Goal: Information Seeking & Learning: Learn about a topic

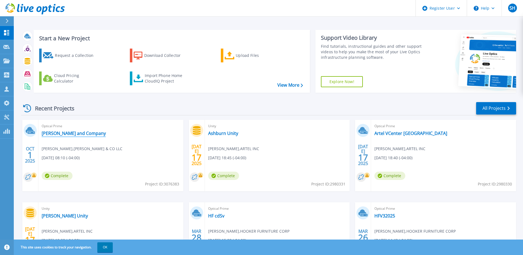
click at [79, 133] on link "[PERSON_NAME] and Company" at bounding box center [74, 133] width 64 height 6
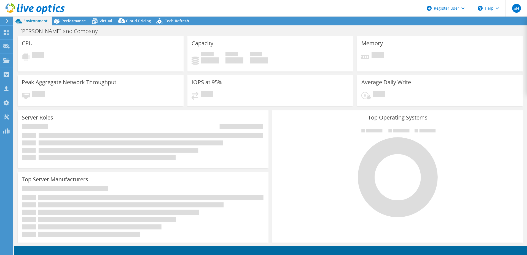
select select "USD"
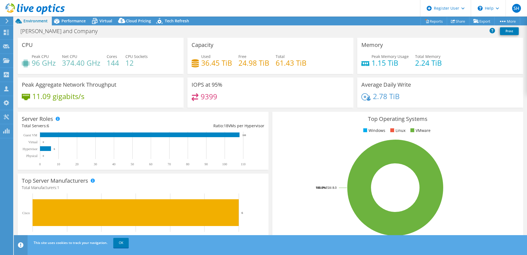
click at [247, 93] on div "IOPS at 95% 9399" at bounding box center [271, 92] width 166 height 30
click at [256, 112] on div "Server Roles Physical Servers represent bare metal servers that were targets of…" at bounding box center [143, 141] width 251 height 58
click at [75, 23] on span "Performance" at bounding box center [73, 20] width 24 height 5
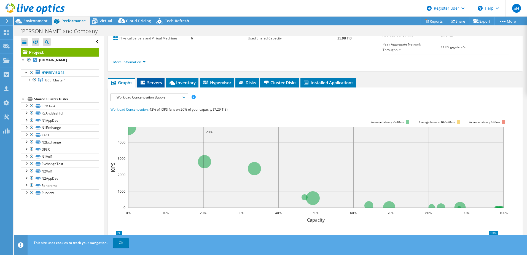
scroll to position [38, 0]
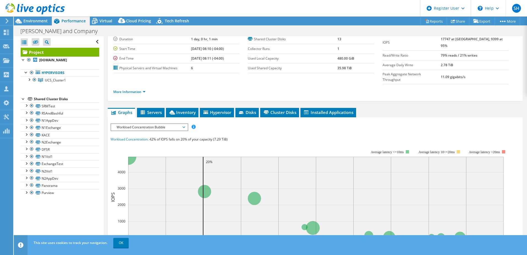
click at [144, 94] on div "Project Details Prepared for: Josh Soltis, jsoltis@investdavenport.com Account …" at bounding box center [315, 182] width 423 height 367
click at [147, 108] on li "Servers" at bounding box center [151, 112] width 28 height 9
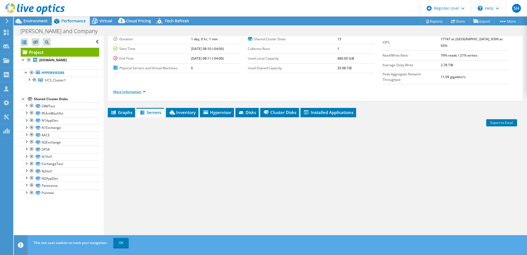
click at [135, 89] on link "More Information" at bounding box center [129, 91] width 32 height 5
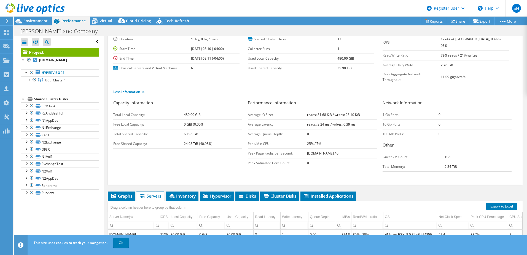
click at [210, 84] on div "Less Information" at bounding box center [315, 91] width 404 height 15
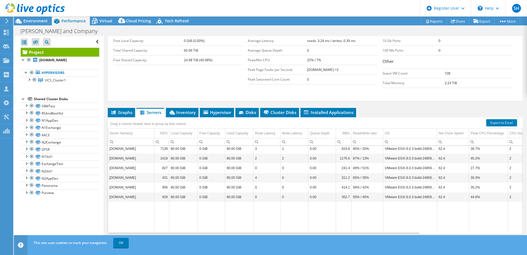
scroll to position [121, 0]
click at [176, 108] on li "Inventory" at bounding box center [182, 112] width 33 height 9
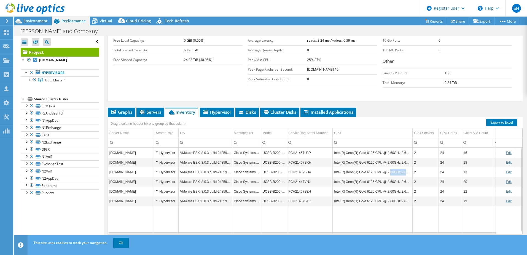
drag, startPoint x: 388, startPoint y: 164, endPoint x: 408, endPoint y: 159, distance: 20.9
click at [408, 167] on td "Intel(R) Xeon(R) Gold 6126 CPU @ 2.60GHz 2.60 GHz" at bounding box center [373, 172] width 80 height 10
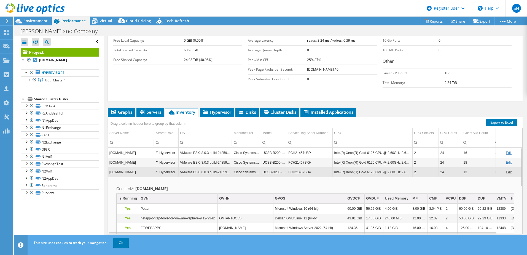
click at [404, 167] on td "Intel(R) Xeon(R) Gold 6126 CPU @ 2.60GHz 2.60 GHz" at bounding box center [373, 172] width 80 height 10
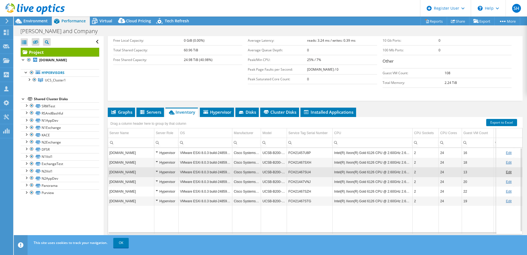
click at [380, 167] on td "Intel(R) Xeon(R) Gold 6126 CPU @ 2.60GHz 2.60 GHz" at bounding box center [373, 172] width 80 height 10
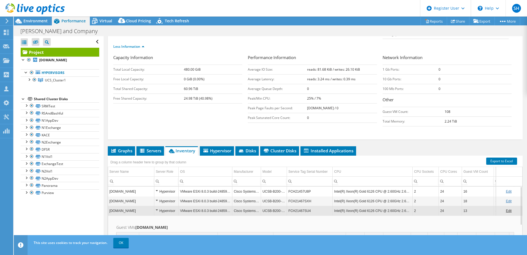
scroll to position [66, 0]
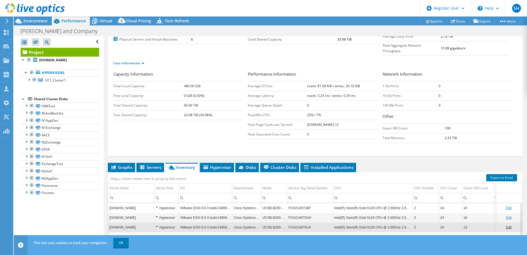
click at [379, 222] on td "Intel(R) Xeon(R) Gold 6126 CPU @ 2.60GHz 2.60 GHz" at bounding box center [373, 227] width 80 height 10
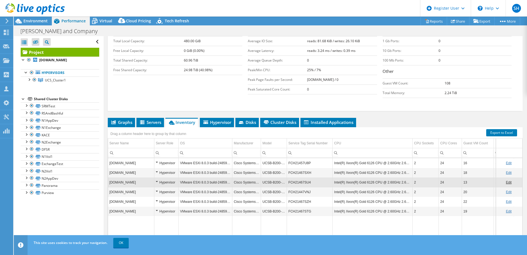
scroll to position [121, 0]
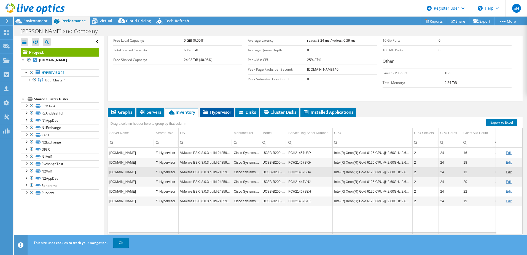
click at [219, 108] on li "Hypervisor" at bounding box center [217, 112] width 34 height 9
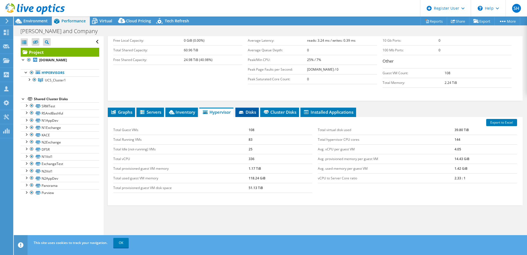
click at [251, 109] on span "Disks" at bounding box center [247, 112] width 18 height 6
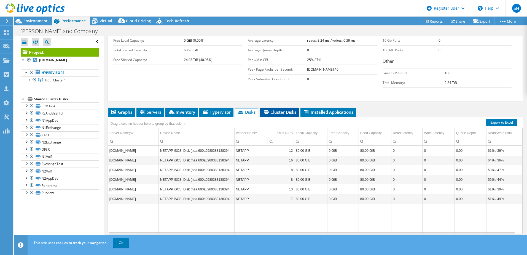
click at [272, 109] on span "Cluster Disks" at bounding box center [279, 112] width 33 height 6
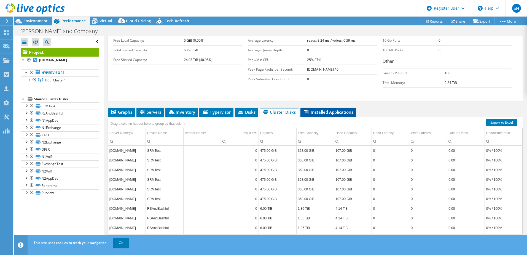
click at [327, 109] on span "Installed Applications" at bounding box center [328, 112] width 50 height 6
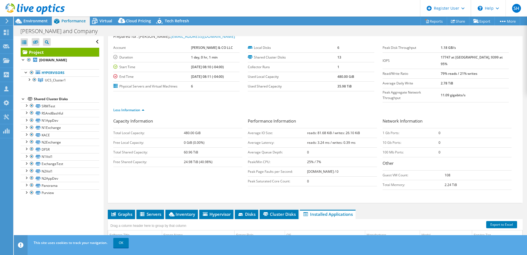
scroll to position [28, 0]
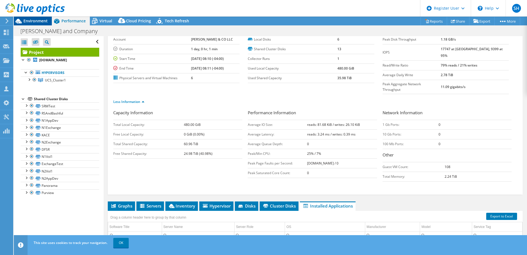
click at [41, 21] on span "Environment" at bounding box center [35, 20] width 24 height 5
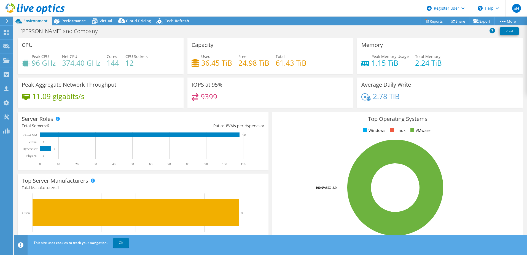
click at [258, 84] on div "IOPS at 95% 9399" at bounding box center [271, 92] width 166 height 30
click at [252, 58] on div "Free 24.98 TiB" at bounding box center [254, 59] width 31 height 12
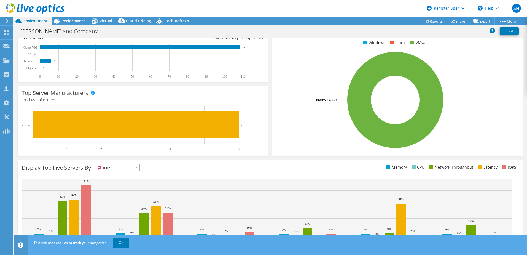
scroll to position [58, 0]
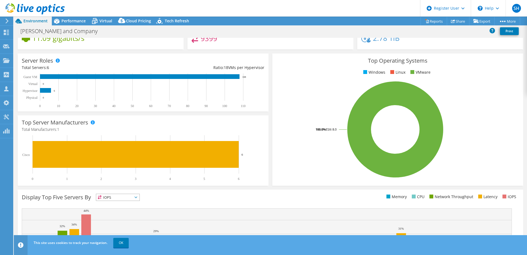
click at [271, 181] on div "Top Operating Systems Windows Linux VMware 100.0% ESXi 8.0" at bounding box center [398, 120] width 255 height 136
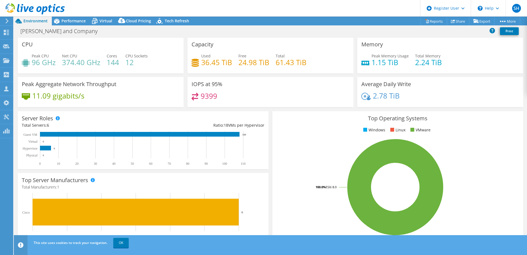
scroll to position [0, 0]
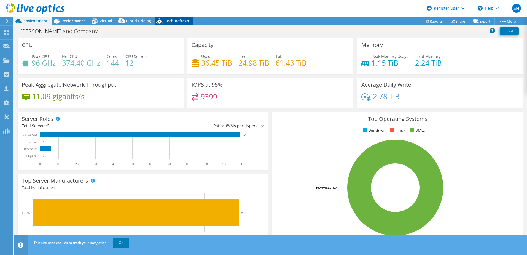
click at [169, 20] on span "Tech Refresh" at bounding box center [177, 20] width 24 height 5
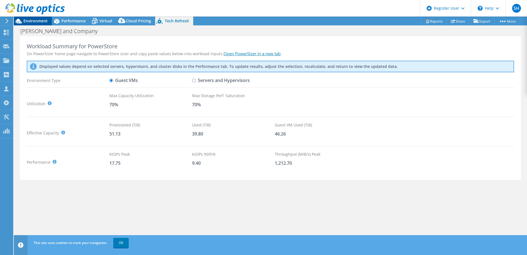
click at [39, 23] on span "Environment" at bounding box center [35, 20] width 24 height 5
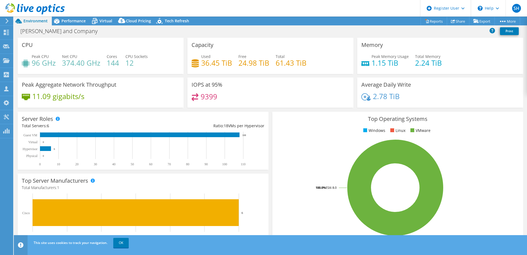
click at [9, 19] on icon at bounding box center [7, 20] width 4 height 5
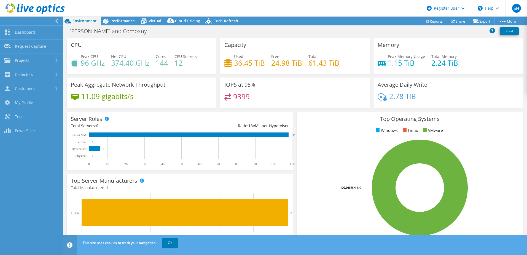
click at [55, 22] on icon at bounding box center [57, 20] width 4 height 5
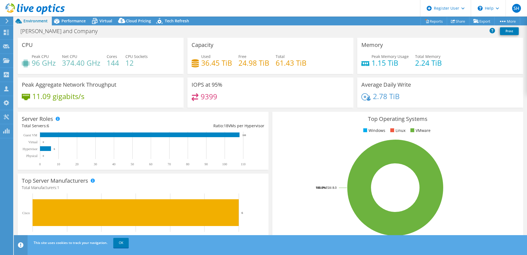
click at [159, 91] on div "Peak Aggregate Network Throughput 11.09 gigabits/s" at bounding box center [101, 92] width 166 height 30
click at [165, 92] on div "Peak Aggregate Network Throughput 11.09 gigabits/s" at bounding box center [101, 92] width 166 height 30
click at [146, 91] on div "Peak Aggregate Network Throughput 11.09 gigabits/s" at bounding box center [101, 92] width 166 height 30
click at [285, 80] on div "IOPS at 95% 9399" at bounding box center [271, 92] width 166 height 30
click at [71, 22] on span "Performance" at bounding box center [73, 20] width 24 height 5
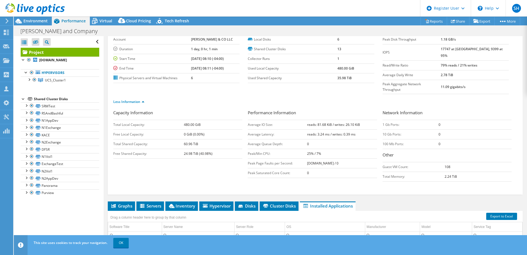
click at [149, 80] on label "Physical Servers and Virtual Machines" at bounding box center [152, 78] width 78 height 6
click at [162, 77] on label "Physical Servers and Virtual Machines" at bounding box center [152, 78] width 78 height 6
click at [47, 66] on ul "Hypervisors UCS_Cluster1 esxiucs6.investdavenport.com" at bounding box center [60, 76] width 79 height 25
click at [77, 72] on link "Hypervisors" at bounding box center [60, 72] width 79 height 7
click at [71, 79] on link "UCS_Cluster1" at bounding box center [60, 79] width 79 height 7
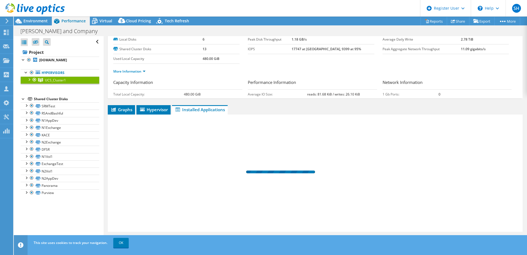
scroll to position [18, 0]
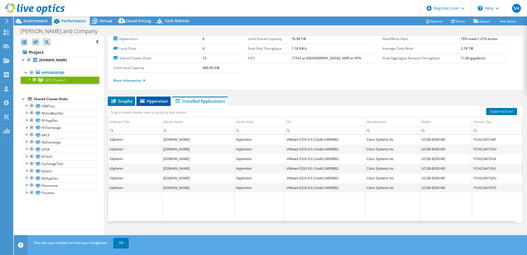
click at [160, 101] on span "Hypervisor" at bounding box center [153, 101] width 29 height 6
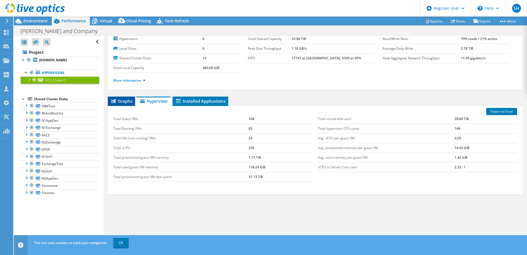
click at [121, 100] on span "Graphs" at bounding box center [122, 101] width 22 height 6
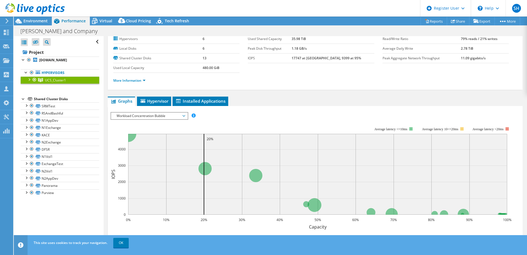
scroll to position [28, 0]
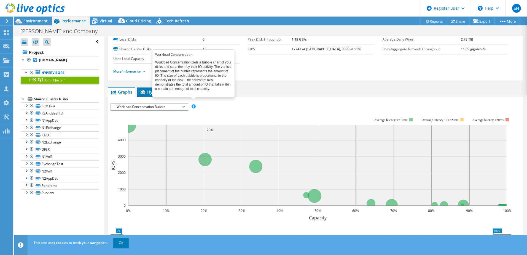
click at [187, 108] on span "Workload Concentration Bubble" at bounding box center [149, 106] width 76 height 7
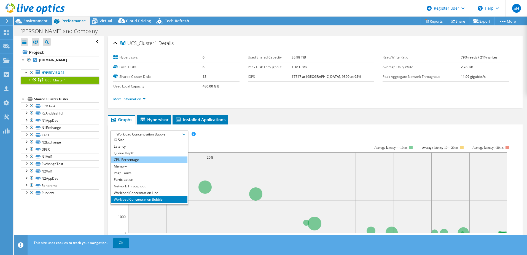
scroll to position [20, 0]
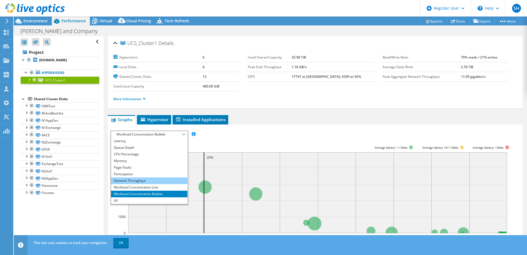
click at [149, 180] on li "Network Throughput" at bounding box center [149, 180] width 76 height 7
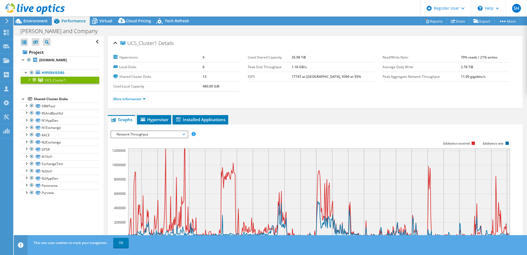
click at [267, 119] on ul "Graphs Servers Inventory Hypervisor Disks Cluster Disks Installed Applications" at bounding box center [315, 119] width 415 height 9
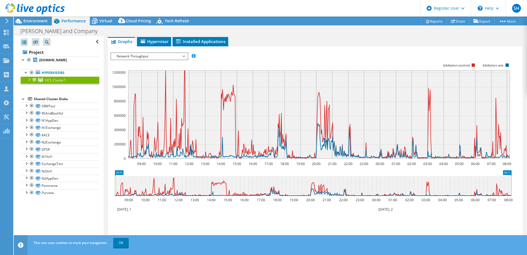
scroll to position [83, 0]
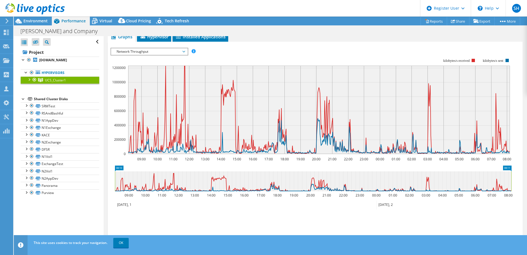
click at [341, 30] on div "Davenport and Company Print" at bounding box center [270, 31] width 513 height 10
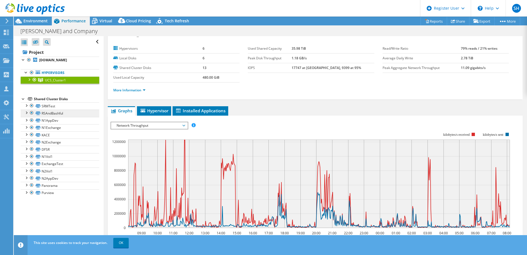
scroll to position [0, 0]
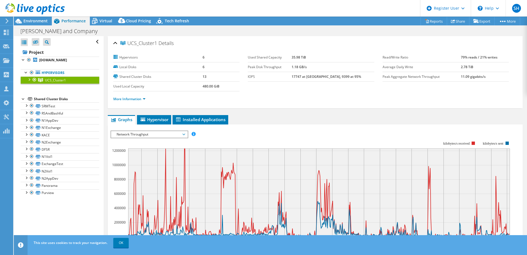
click at [49, 68] on ul "Hypervisors UCS_Cluster1 esxiucs6.investdavenport.com" at bounding box center [60, 76] width 79 height 25
click at [49, 65] on ul "Hypervisors UCS_Cluster1 esxiucs6.investdavenport.com" at bounding box center [60, 76] width 79 height 25
click at [26, 60] on div at bounding box center [29, 60] width 6 height 7
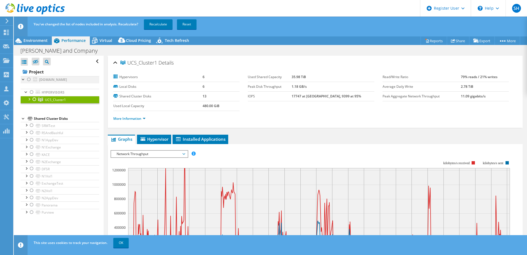
click at [26, 79] on div at bounding box center [29, 79] width 6 height 7
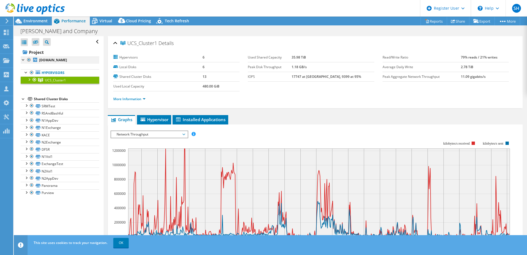
click at [23, 58] on div at bounding box center [24, 60] width 6 height 6
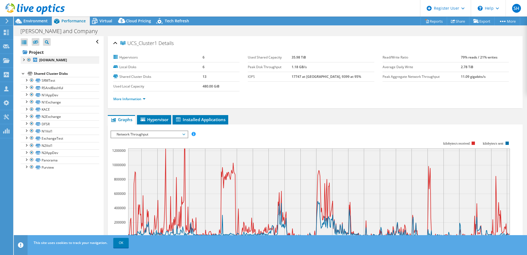
click at [23, 60] on div at bounding box center [24, 60] width 6 height 6
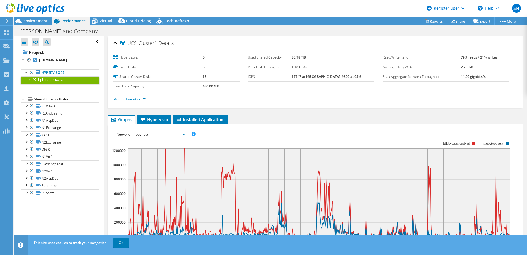
click at [82, 66] on ul "Hypervisors UCS_Cluster1 esxiucs6.investdavenport.com" at bounding box center [60, 76] width 79 height 25
click at [82, 64] on ul "Hypervisors UCS_Cluster1 esxiucs6.investdavenport.com" at bounding box center [60, 76] width 79 height 25
click at [73, 57] on link "[DOMAIN_NAME]" at bounding box center [60, 60] width 79 height 7
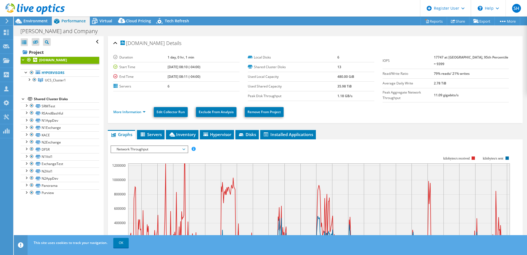
click at [342, 114] on ul "More Information Edit Collector Run Exclude From Analysis Remove From Project" at bounding box center [315, 111] width 404 height 11
click at [363, 115] on ul "More Information Edit Collector Run Exclude From Analysis Remove From Project" at bounding box center [315, 111] width 404 height 11
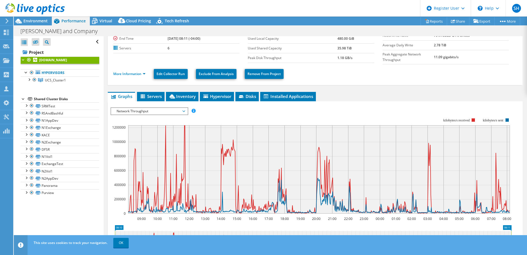
scroll to position [83, 0]
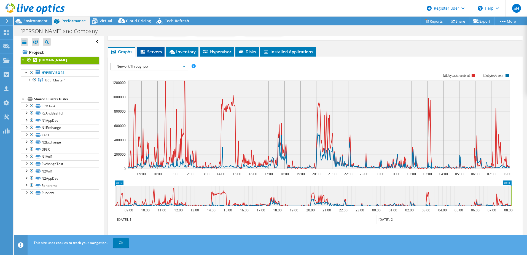
click at [155, 49] on span "Servers" at bounding box center [151, 52] width 22 height 6
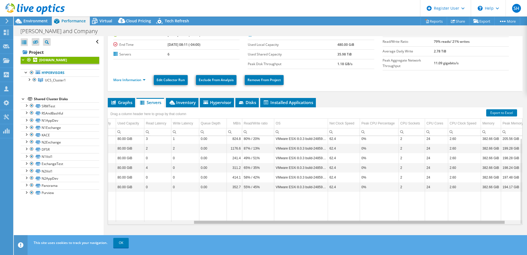
scroll to position [0, 0]
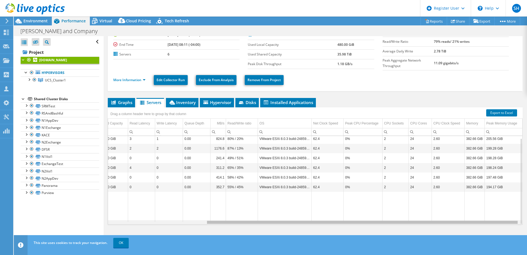
drag, startPoint x: 377, startPoint y: 221, endPoint x: 499, endPoint y: 215, distance: 122.9
click at [499, 215] on body "SH Dell User Samuel Hernandez Samuel.Hernandez@Dell.com Dell My Profile Log Out…" at bounding box center [263, 127] width 527 height 255
drag, startPoint x: 248, startPoint y: 221, endPoint x: 241, endPoint y: 229, distance: 10.5
click at [241, 229] on body "SH Dell User Samuel Hernandez Samuel.Hernandez@Dell.com Dell My Profile Log Out…" at bounding box center [263, 127] width 527 height 255
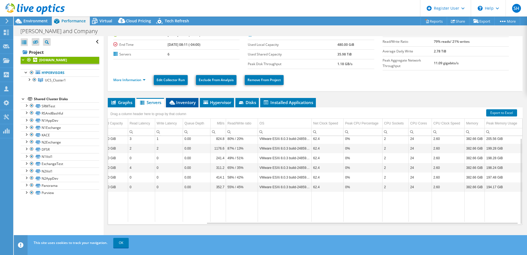
click at [187, 103] on span "Inventory" at bounding box center [182, 103] width 27 height 6
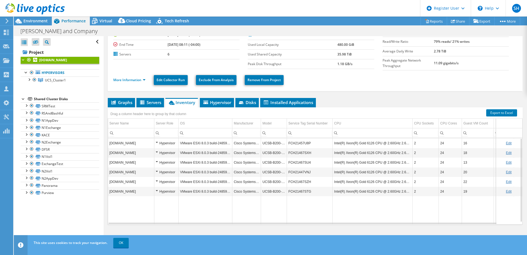
click at [157, 140] on div "Hypervisor" at bounding box center [166, 143] width 21 height 7
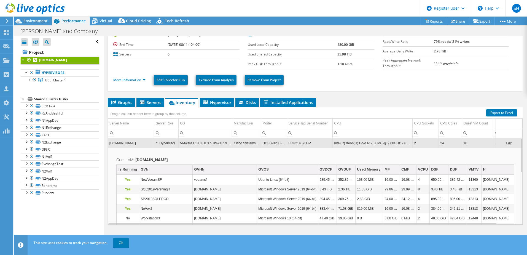
click at [157, 140] on div "Hypervisor" at bounding box center [166, 143] width 21 height 7
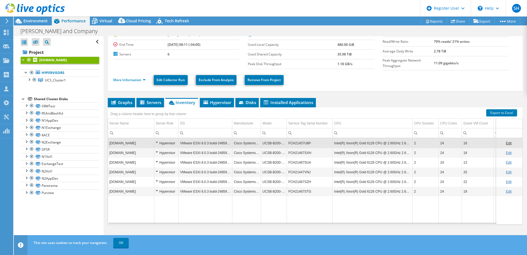
drag, startPoint x: 448, startPoint y: 223, endPoint x: 414, endPoint y: 224, distance: 34.2
click at [414, 224] on div "Graphs Servers Inventory Hypervisor Disks Cluster Disks Installed Applications …" at bounding box center [315, 167] width 415 height 138
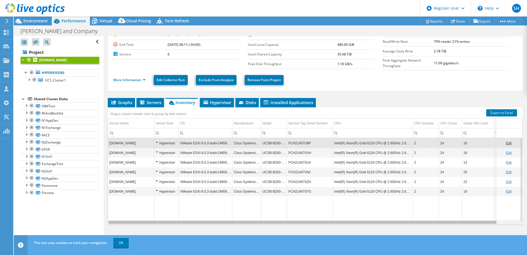
drag, startPoint x: 410, startPoint y: 221, endPoint x: 388, endPoint y: 222, distance: 22.4
click at [388, 222] on body "SH Dell User Samuel Hernandez Samuel.Hernandez@Dell.com Dell My Profile Log Out…" at bounding box center [263, 127] width 527 height 255
drag, startPoint x: 384, startPoint y: 220, endPoint x: 309, endPoint y: 224, distance: 75.1
click at [309, 224] on body "SH Dell User Samuel Hernandez Samuel.Hernandez@Dell.com Dell My Profile Log Out…" at bounding box center [263, 127] width 527 height 255
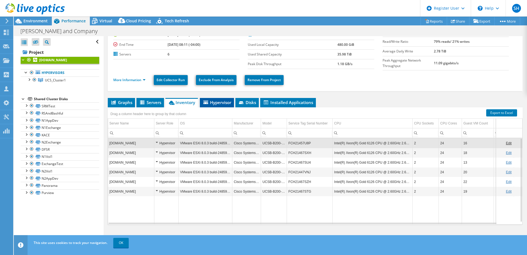
click at [219, 98] on li "Hypervisor" at bounding box center [217, 102] width 34 height 9
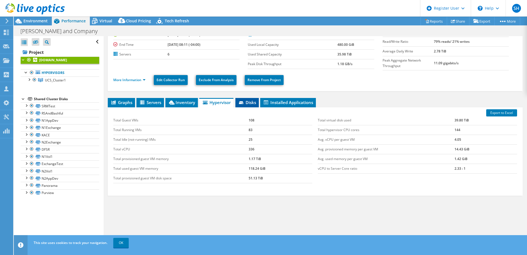
click at [244, 100] on span "Disks" at bounding box center [247, 103] width 18 height 6
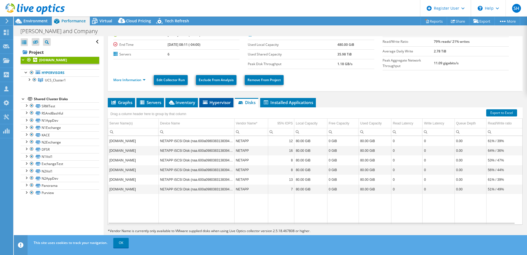
click at [219, 100] on span "Hypervisor" at bounding box center [216, 103] width 29 height 6
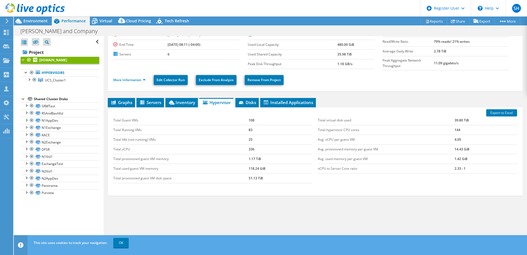
click at [255, 207] on div "Graphs Servers Inventory Hypervisor Disks Cluster Disks Installed Applications …" at bounding box center [315, 167] width 415 height 138
click at [423, 203] on div "Graphs Servers Inventory Hypervisor Disks Cluster Disks Installed Applications …" at bounding box center [315, 167] width 415 height 138
click at [423, 204] on div "Graphs Servers Inventory Hypervisor Disks Cluster Disks Installed Applications …" at bounding box center [315, 167] width 415 height 138
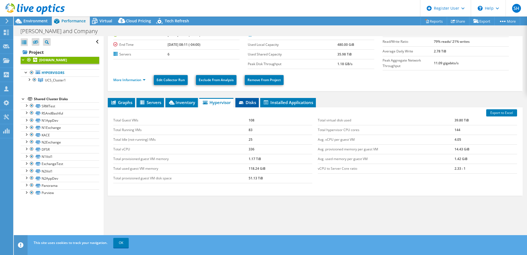
click at [254, 100] on span "Disks" at bounding box center [247, 103] width 18 height 6
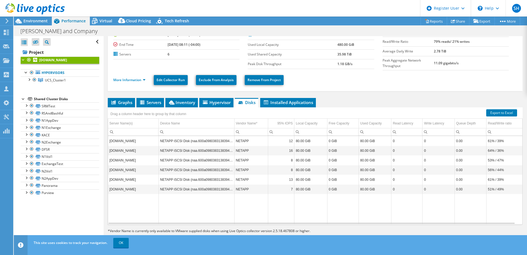
click at [331, 94] on div "esxiucs6.investdavenport.com Details Duration 1 day, 0 hr, 1 min Start Time 10/…" at bounding box center [315, 124] width 423 height 241
click at [138, 140] on td "[DOMAIN_NAME]" at bounding box center [133, 141] width 51 height 10
drag, startPoint x: 158, startPoint y: 140, endPoint x: 169, endPoint y: 140, distance: 11.6
click at [160, 140] on tr "esxiucs6.investdavenport.com NETAPP iSCSI Disk (naa.600a098038313839462 NETAPP …" at bounding box center [315, 141] width 414 height 10
click at [181, 138] on td "NETAPP iSCSI Disk (naa.600a098038313839462" at bounding box center [197, 141] width 76 height 10
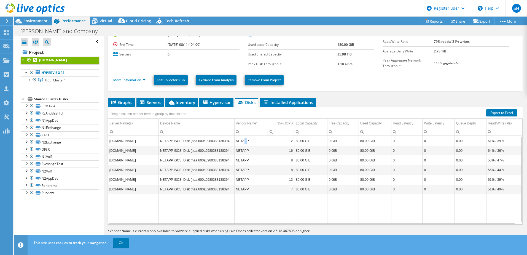
click at [245, 138] on td "NETAPP" at bounding box center [251, 141] width 34 height 10
drag, startPoint x: 246, startPoint y: 138, endPoint x: 280, endPoint y: 141, distance: 34.7
click at [267, 141] on td "NETAPP" at bounding box center [251, 141] width 34 height 10
click at [304, 139] on td "80.00 GiB" at bounding box center [311, 141] width 33 height 10
click at [350, 141] on td "0 GiB" at bounding box center [342, 141] width 31 height 10
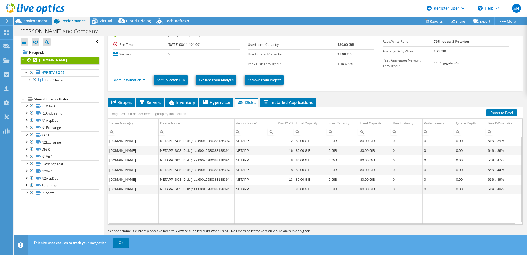
click at [307, 146] on td "80.00 GiB" at bounding box center [311, 151] width 33 height 10
drag, startPoint x: 378, startPoint y: 220, endPoint x: 403, endPoint y: 223, distance: 25.6
click at [403, 223] on div "esxiucs6.investdavenport.com NETAPP iSCSI Disk (naa.600a098038313839462 NETAPP …" at bounding box center [315, 180] width 414 height 88
click at [414, 175] on td "0" at bounding box center [407, 180] width 31 height 10
click at [328, 171] on td "0 GiB" at bounding box center [342, 170] width 31 height 10
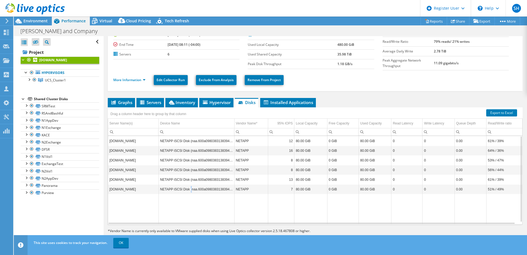
click at [188, 184] on td "NETAPP iSCSI Disk (naa.600a098038313839462" at bounding box center [197, 189] width 76 height 10
drag, startPoint x: 188, startPoint y: 184, endPoint x: 195, endPoint y: 190, distance: 8.7
click at [195, 190] on td "NETAPP iSCSI Disk (naa.600a098038313839462" at bounding box center [197, 189] width 76 height 10
click at [273, 103] on span "Installed Applications" at bounding box center [288, 103] width 50 height 6
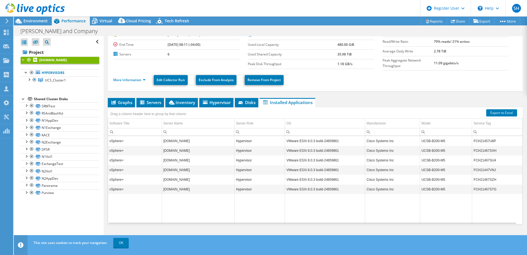
click at [405, 105] on ul "Graphs Servers Inventory Hypervisor Disks Cluster Disks Installed Applications" at bounding box center [315, 102] width 415 height 9
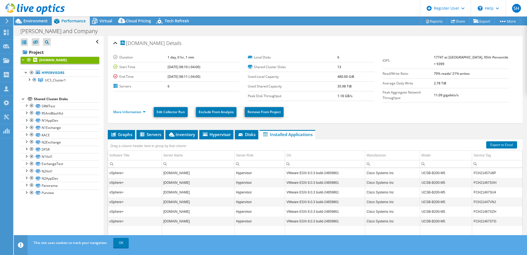
click at [336, 122] on div "esxiucs6.investdavenport.com Details Duration 1 day, 0 hr, 1 min Start Time 10/…" at bounding box center [315, 156] width 423 height 241
click at [264, 58] on label "Local Disks" at bounding box center [293, 58] width 90 height 6
drag, startPoint x: 342, startPoint y: 67, endPoint x: 259, endPoint y: 68, distance: 82.2
click at [259, 68] on tr "Shared Cluster Disks 13" at bounding box center [311, 67] width 126 height 10
drag, startPoint x: 259, startPoint y: 68, endPoint x: 281, endPoint y: 87, distance: 28.6
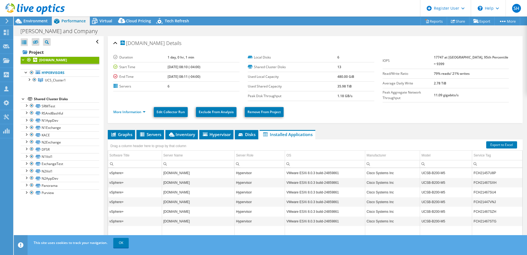
click at [281, 87] on label "Used Shared Capacity" at bounding box center [293, 87] width 90 height 6
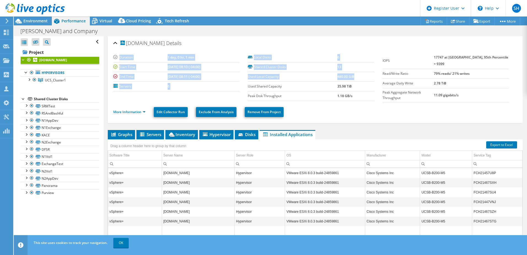
drag, startPoint x: 246, startPoint y: 76, endPoint x: 357, endPoint y: 79, distance: 110.6
click at [357, 79] on section "Duration 1 day, 0 hr, 1 min Start Time 10/01/2025, 08:10 (-04:00) End Time 10/0…" at bounding box center [247, 77] width 269 height 48
drag, startPoint x: 357, startPoint y: 79, endPoint x: 360, endPoint y: 79, distance: 3.4
click at [360, 79] on td "480.00 GiB" at bounding box center [356, 77] width 37 height 10
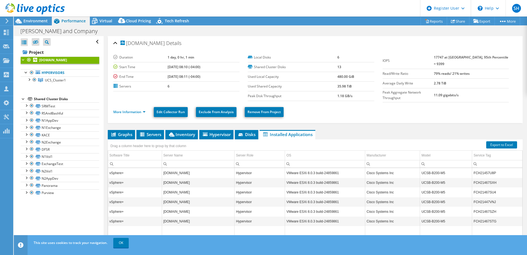
click at [346, 94] on b "1.18 GB/s" at bounding box center [345, 95] width 15 height 5
click at [333, 111] on ul "More Information Edit Collector Run Exclude From Analysis Remove From Project" at bounding box center [315, 111] width 404 height 11
click at [422, 109] on ul "More Information Edit Collector Run Exclude From Analysis Remove From Project" at bounding box center [315, 111] width 404 height 11
click at [469, 57] on b "17747 at Peak, 95th Percentile = 9399" at bounding box center [471, 60] width 74 height 11
click at [456, 71] on b "79% reads/ 21% writes" at bounding box center [452, 73] width 36 height 5
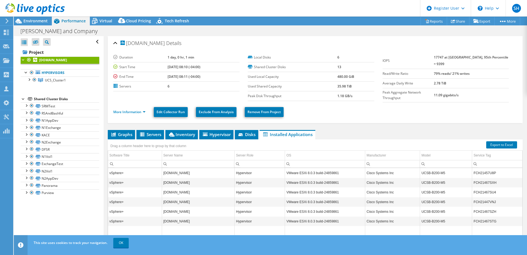
click at [449, 98] on section "Duration 1 day, 0 hr, 1 min Start Time 10/01/2025, 08:10 (-04:00) End Time 10/0…" at bounding box center [315, 78] width 404 height 50
click at [412, 119] on div "More Information Edit Collector Run Exclude From Analysis Remove From Project" at bounding box center [315, 111] width 404 height 19
click at [364, 127] on div "esxiucs6.investdavenport.com Details Duration 1 day, 0 hr, 1 min Start Time 10/…" at bounding box center [315, 156] width 423 height 241
click at [140, 133] on icon at bounding box center [142, 134] width 4 height 4
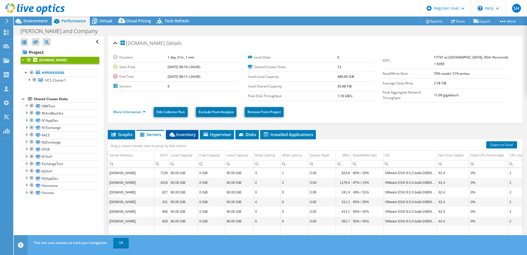
click at [178, 132] on span "Inventory" at bounding box center [182, 135] width 27 height 6
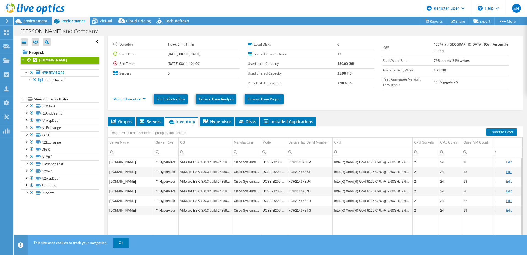
scroll to position [4, 0]
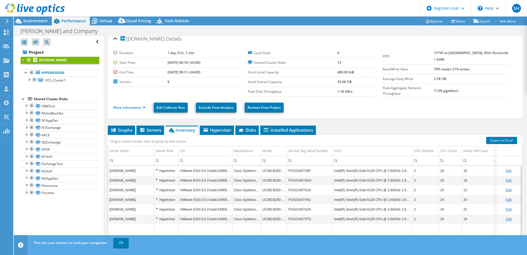
click at [352, 130] on ul "Graphs Servers Inventory Hypervisor Disks Cluster Disks Installed Applications" at bounding box center [315, 129] width 415 height 9
click at [41, 18] on span "Environment" at bounding box center [35, 20] width 24 height 5
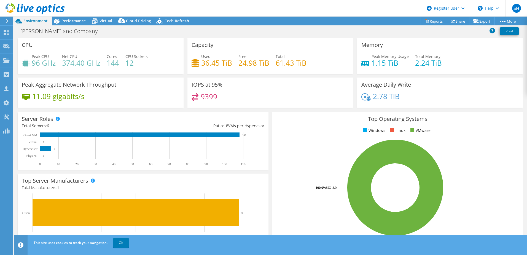
click at [138, 76] on div "CPU Peak CPU 96 GHz Net CPU 374.40 GHz Cores 144 CPU Sockets 12" at bounding box center [101, 58] width 170 height 40
click at [118, 61] on h4 "144" at bounding box center [113, 63] width 12 height 6
click at [50, 64] on h4 "96 GHz" at bounding box center [44, 63] width 24 height 6
click at [134, 63] on h4 "12" at bounding box center [136, 63] width 22 height 6
click at [124, 64] on div "Peak CPU 96 GHz Net CPU 374.40 GHz Cores 144 CPU Sockets 12" at bounding box center [101, 62] width 158 height 18
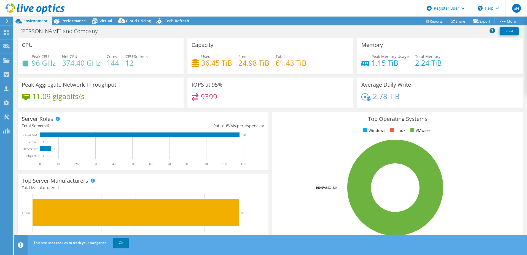
click at [152, 80] on div "Peak Aggregate Network Throughput 11.09 gigabits/s" at bounding box center [101, 92] width 166 height 30
click at [168, 110] on div "Server Roles Physical Servers represent bare metal servers that were targets of…" at bounding box center [143, 141] width 255 height 62
click at [462, 73] on div "Memory Peak Memory Usage 1.15 TiB Total Memory 2.24 TiB" at bounding box center [440, 56] width 166 height 36
click at [73, 22] on span "Performance" at bounding box center [73, 20] width 24 height 5
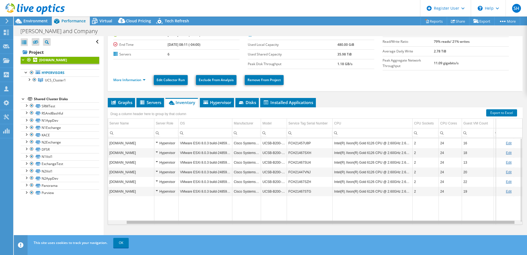
scroll to position [0, 22]
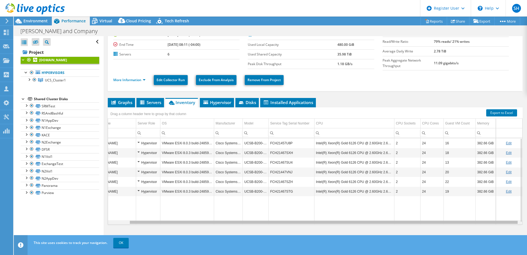
drag, startPoint x: 281, startPoint y: 221, endPoint x: 358, endPoint y: 220, distance: 76.7
click at [358, 220] on body "SH Dell User Samuel Hernandez Samuel.Hernandez@Dell.com Dell My Profile Log Out…" at bounding box center [263, 127] width 527 height 255
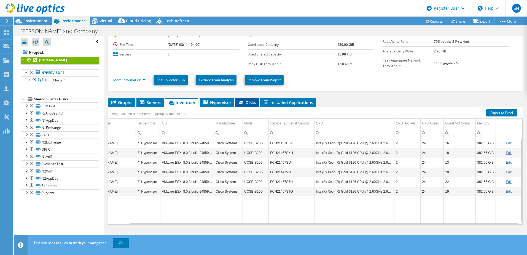
click at [247, 102] on span "Disks" at bounding box center [247, 103] width 18 height 6
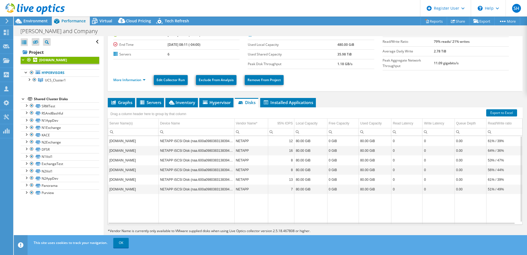
scroll to position [4, 0]
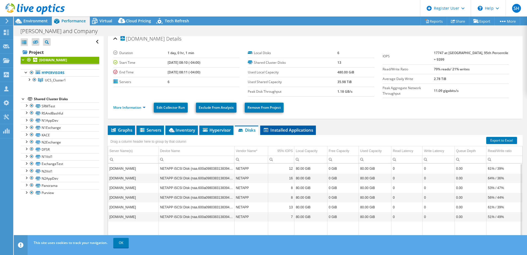
click at [284, 127] on span "Installed Applications" at bounding box center [288, 130] width 50 height 6
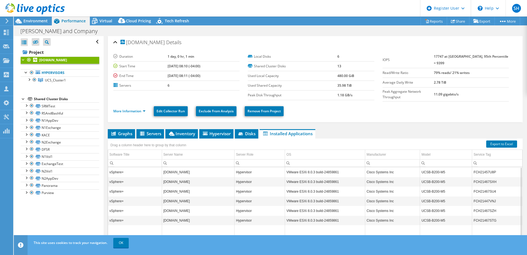
scroll to position [0, 0]
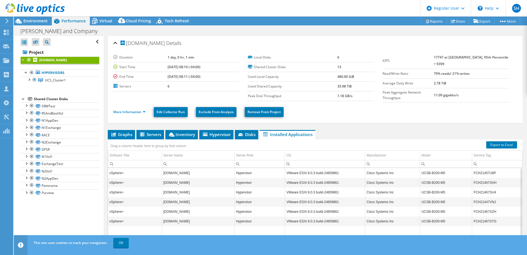
click at [344, 130] on ul "Graphs Servers Inventory Hypervisor Disks Cluster Disks Installed Applications" at bounding box center [315, 134] width 415 height 9
click at [138, 109] on link "More Information" at bounding box center [129, 111] width 32 height 5
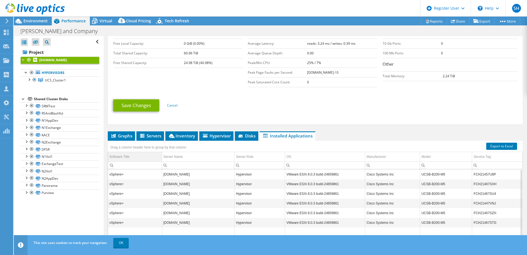
scroll to position [138, 0]
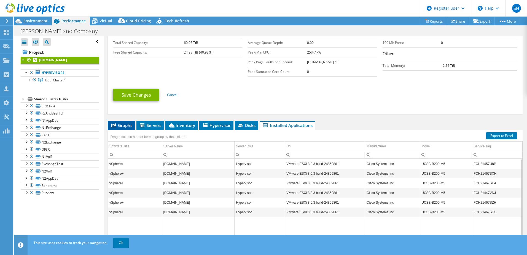
click at [125, 122] on span "Graphs" at bounding box center [122, 125] width 22 height 6
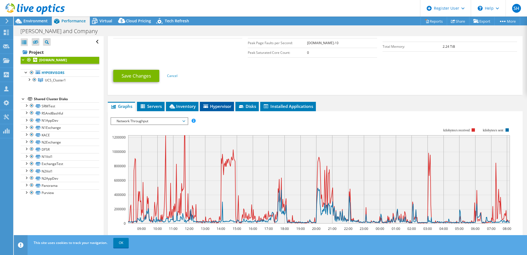
scroll to position [193, 0]
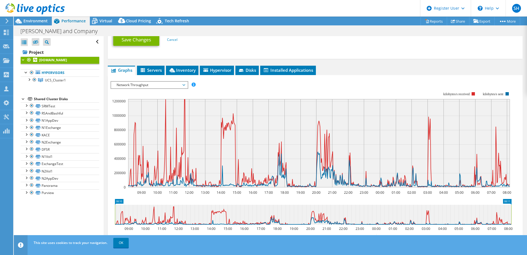
click at [178, 86] on span "Network Throughput" at bounding box center [149, 85] width 71 height 7
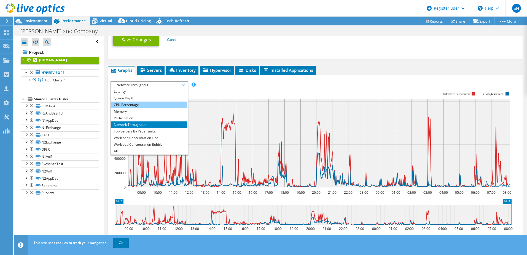
click at [140, 104] on li "CPU Percentage" at bounding box center [149, 104] width 76 height 7
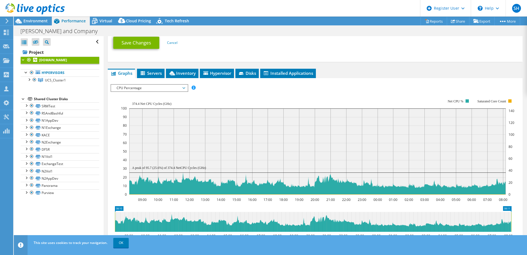
scroll to position [176, 0]
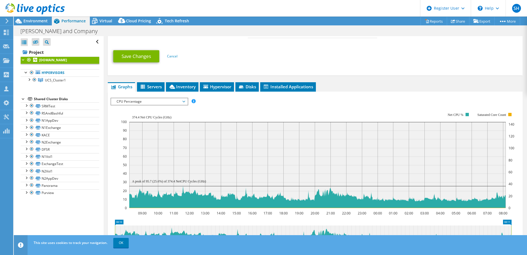
click at [184, 101] on span "CPU Percentage" at bounding box center [149, 101] width 71 height 7
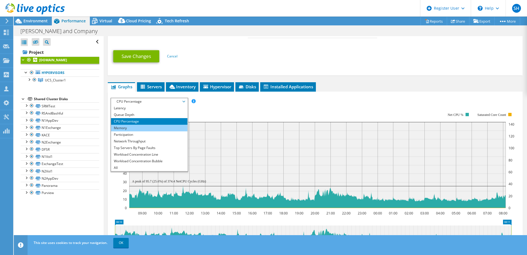
click at [140, 127] on li "Memory" at bounding box center [149, 128] width 76 height 7
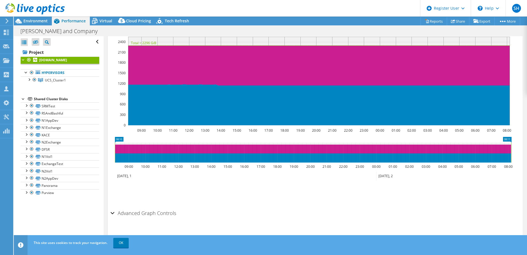
scroll to position [172, 0]
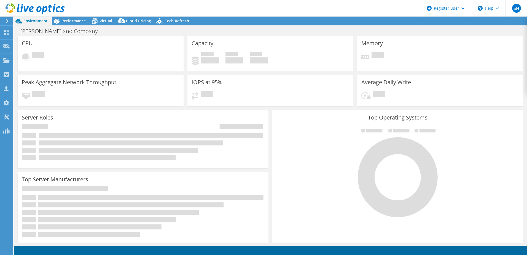
select select "USD"
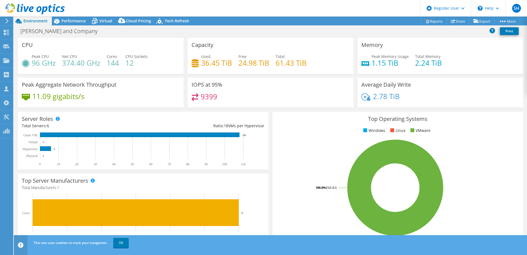
click at [259, 110] on div "Server Roles Physical Servers represent bare metal servers that were targets of…" at bounding box center [143, 141] width 255 height 62
click at [129, 109] on div "Peak Aggregate Network Throughput 11.09 gigabits/s" at bounding box center [101, 94] width 170 height 34
click at [92, 107] on div "Peak Aggregate Network Throughput 11.09 gigabits/s" at bounding box center [101, 92] width 166 height 30
click at [117, 107] on div "Peak Aggregate Network Throughput 11.09 gigabits/s" at bounding box center [101, 92] width 166 height 30
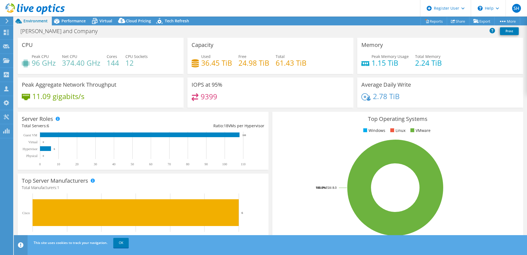
click at [121, 107] on div "Peak Aggregate Network Throughput 11.09 gigabits/s" at bounding box center [101, 92] width 166 height 30
click at [75, 22] on span "Performance" at bounding box center [73, 20] width 24 height 5
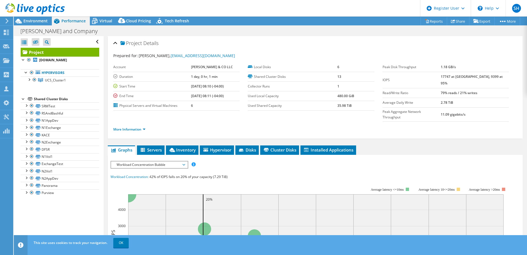
click at [175, 161] on span "Workload Concentration Bubble" at bounding box center [149, 164] width 71 height 7
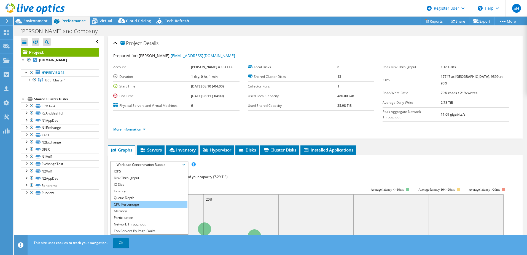
click at [137, 201] on li "CPU Percentage" at bounding box center [149, 204] width 76 height 7
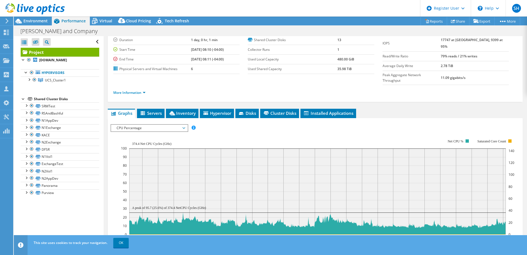
scroll to position [110, 0]
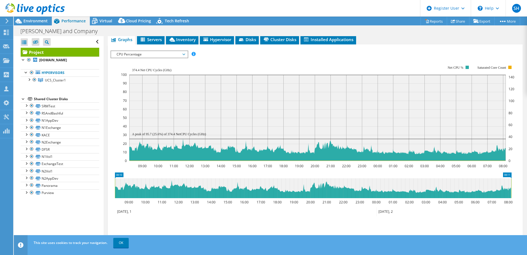
click at [167, 51] on span "CPU Percentage" at bounding box center [149, 54] width 71 height 7
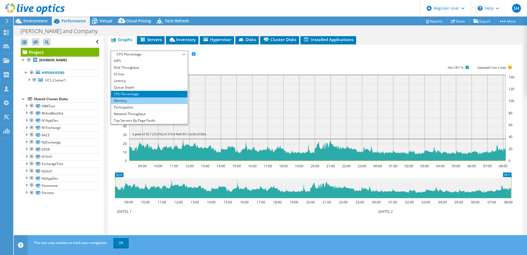
click at [141, 97] on li "Memory" at bounding box center [149, 100] width 76 height 7
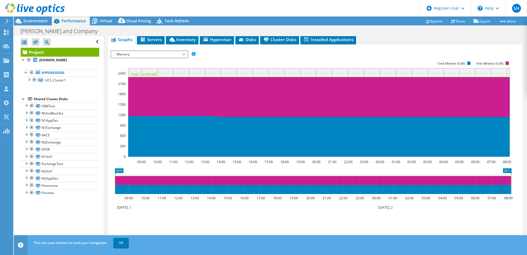
click at [173, 51] on span "Memory" at bounding box center [149, 54] width 71 height 7
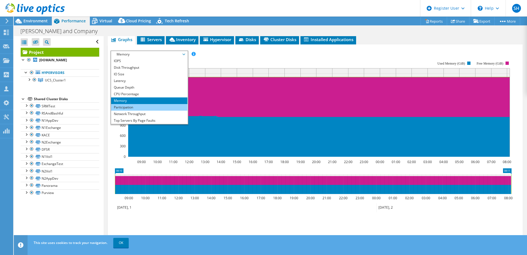
click at [149, 104] on li "Participation" at bounding box center [149, 107] width 76 height 7
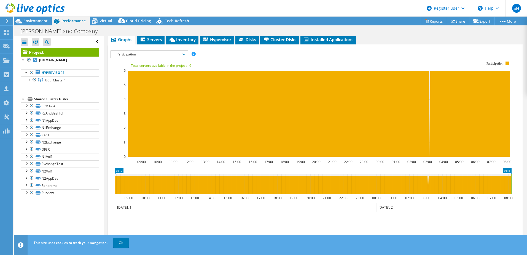
click at [175, 51] on span "Participation" at bounding box center [149, 54] width 71 height 7
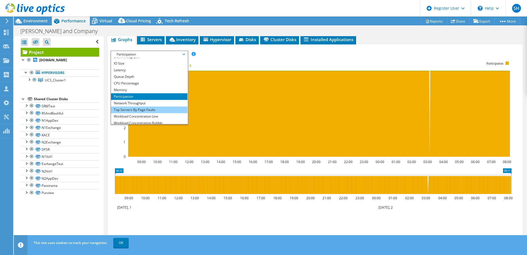
scroll to position [20, 0]
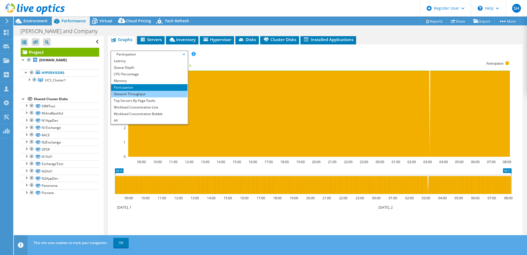
click at [153, 91] on li "Network Throughput" at bounding box center [149, 94] width 76 height 7
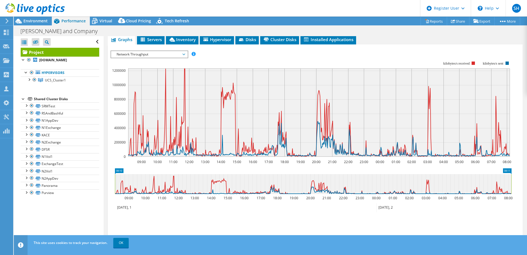
click at [184, 89] on icon at bounding box center [319, 112] width 382 height 88
click at [175, 51] on span "Network Throughput" at bounding box center [149, 54] width 71 height 7
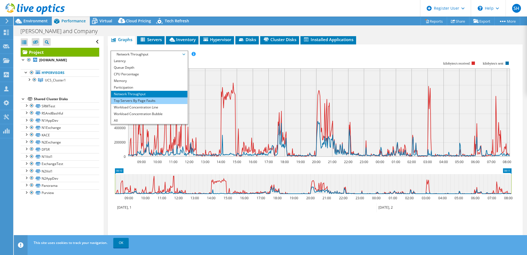
click at [142, 97] on li "Top Servers By Page Faults" at bounding box center [149, 100] width 76 height 7
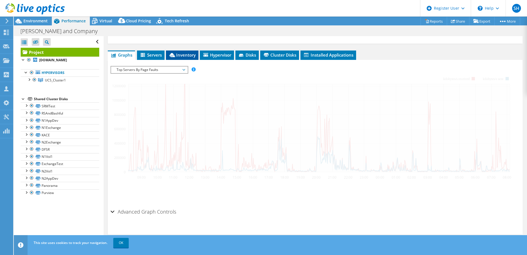
scroll to position [88, 0]
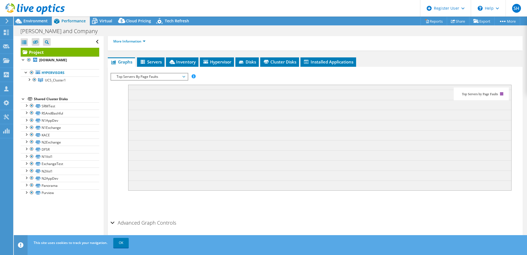
click at [162, 73] on span "Top Servers By Page Faults" at bounding box center [149, 76] width 71 height 7
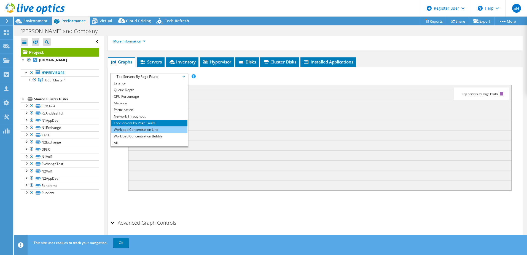
click at [165, 126] on li "Workload Concentration Line" at bounding box center [149, 129] width 76 height 7
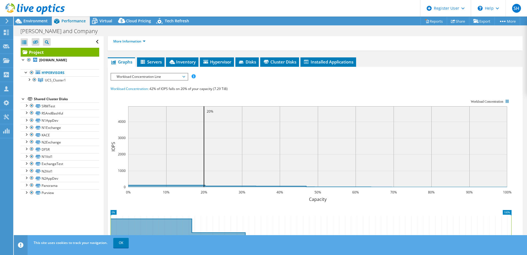
click at [171, 73] on span "Workload Concentration Line" at bounding box center [149, 76] width 71 height 7
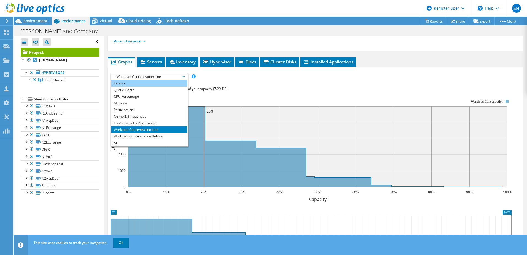
click at [139, 80] on li "Latency" at bounding box center [149, 83] width 76 height 7
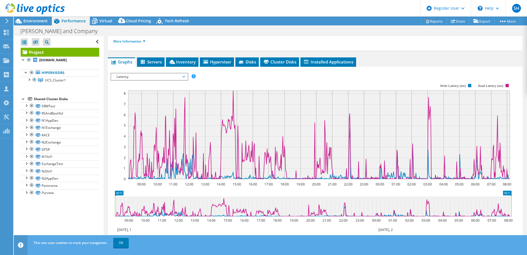
click at [165, 73] on span "Latency" at bounding box center [149, 76] width 71 height 7
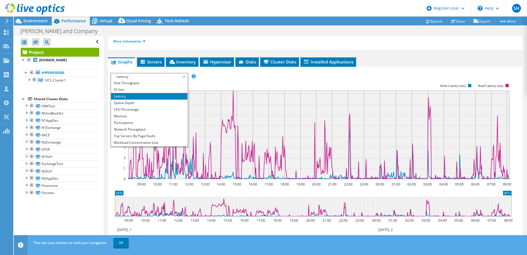
scroll to position [0, 0]
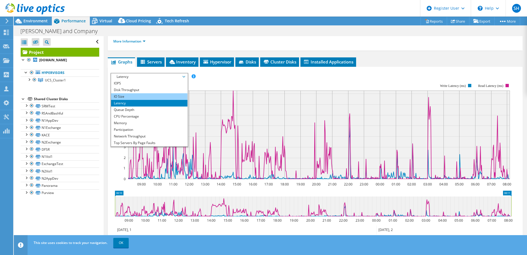
click at [136, 93] on li "IO Size" at bounding box center [149, 96] width 76 height 7
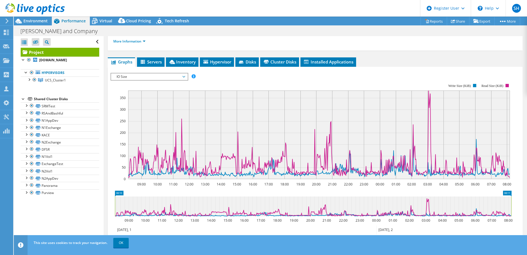
click at [181, 73] on span "IO Size" at bounding box center [149, 76] width 71 height 7
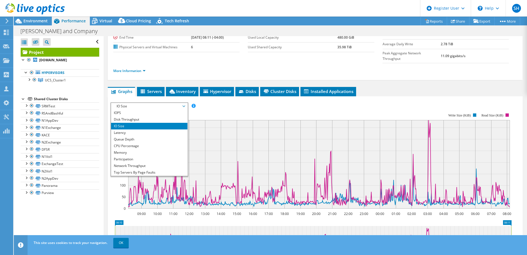
scroll to position [33, 0]
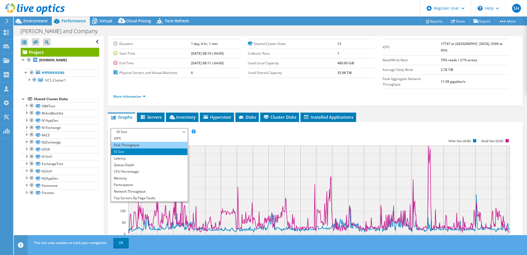
click at [142, 142] on li "Disk Throughput" at bounding box center [149, 145] width 76 height 7
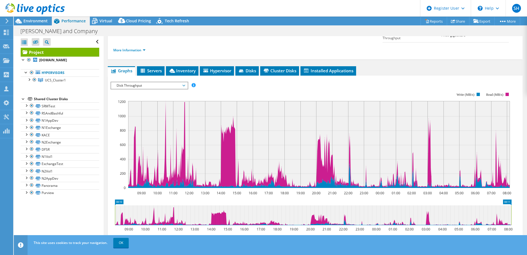
scroll to position [88, 0]
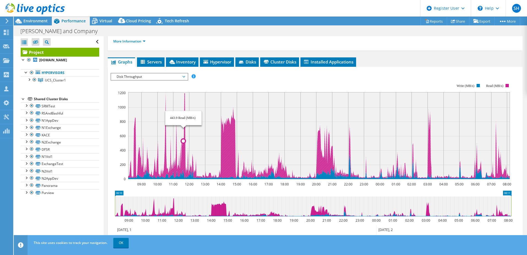
click at [183, 118] on rect at bounding box center [319, 135] width 382 height 87
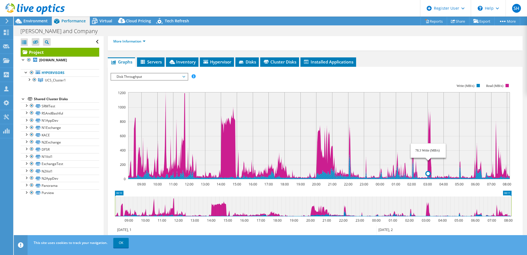
click at [428, 124] on rect at bounding box center [319, 135] width 382 height 87
click at [141, 73] on span "Disk Throughput" at bounding box center [149, 76] width 71 height 7
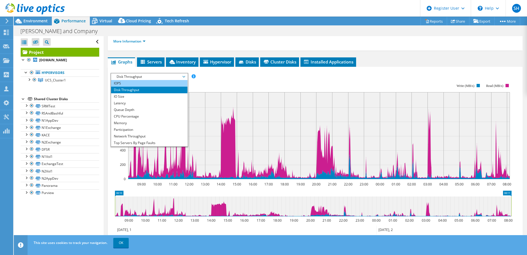
click at [131, 80] on li "IOPS" at bounding box center [149, 83] width 76 height 7
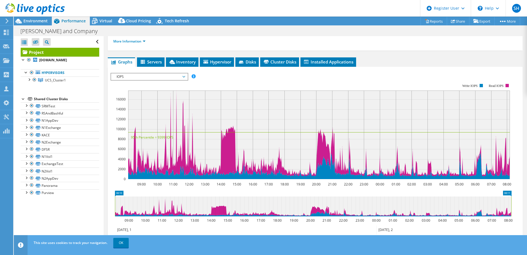
click at [333, 76] on rect at bounding box center [311, 131] width 401 height 110
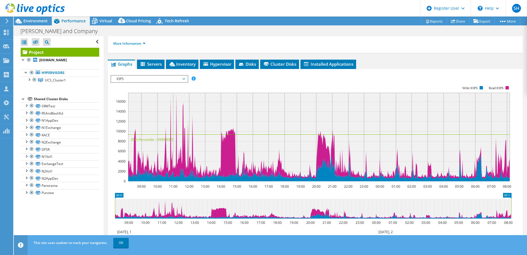
scroll to position [60, 0]
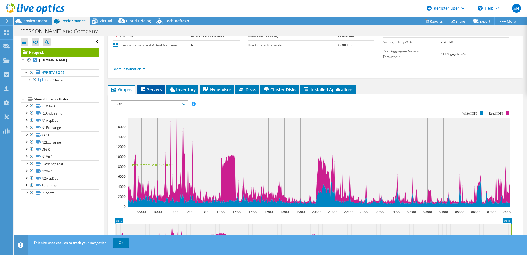
click at [160, 85] on li "Servers" at bounding box center [151, 89] width 28 height 9
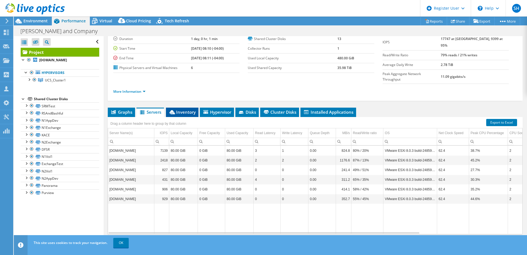
click at [191, 109] on span "Inventory" at bounding box center [182, 112] width 27 height 6
